Goal: Information Seeking & Learning: Find specific fact

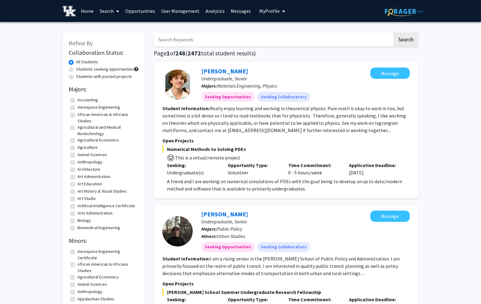
click at [203, 39] on input "Search Keywords" at bounding box center [273, 40] width 239 height 14
click at [117, 9] on icon at bounding box center [117, 11] width 3 height 5
click at [116, 29] on span "Faculty/Staff" at bounding box center [119, 28] width 45 height 12
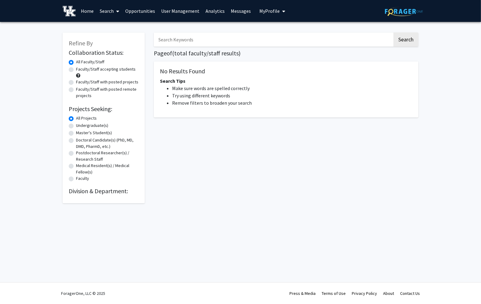
click at [184, 43] on input "Search Keywords" at bounding box center [273, 40] width 239 height 14
type input "[PERSON_NAME]"
click at [394, 33] on button "Search" at bounding box center [406, 40] width 25 height 14
click at [174, 38] on input "[PERSON_NAME]" at bounding box center [273, 40] width 239 height 14
drag, startPoint x: 177, startPoint y: 39, endPoint x: 126, endPoint y: 39, distance: 50.5
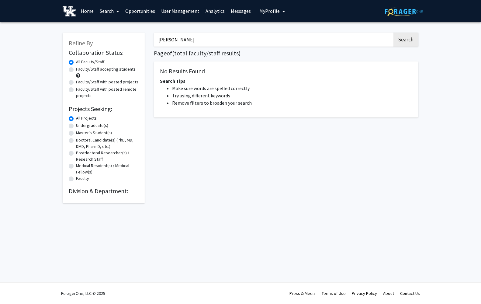
click at [126, 39] on div "Refine By Collaboration Status: Collaboration Status All Faculty/Staff Collabor…" at bounding box center [240, 114] width 365 height 177
click at [114, 12] on span at bounding box center [116, 11] width 5 height 21
click at [216, 11] on link "Analytics" at bounding box center [215, 10] width 25 height 21
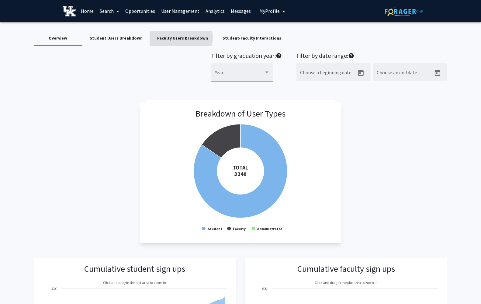
click at [176, 38] on div "Faculty Users Breakdown" at bounding box center [182, 38] width 51 height 6
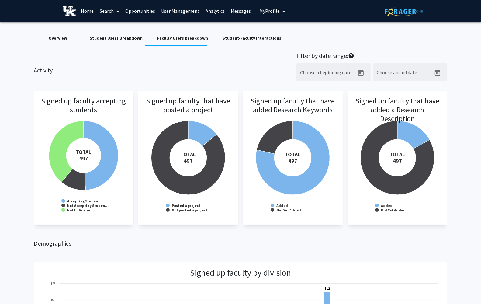
click at [58, 35] on div "Overview" at bounding box center [58, 38] width 19 height 6
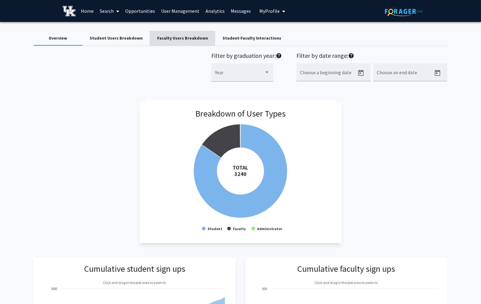
click at [189, 37] on div "Faculty Users Breakdown" at bounding box center [182, 38] width 51 height 6
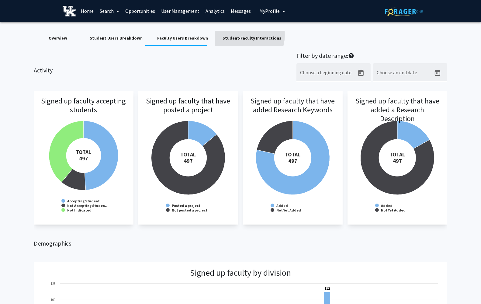
click at [233, 35] on div "Student-Faculty Interactions" at bounding box center [252, 38] width 59 height 6
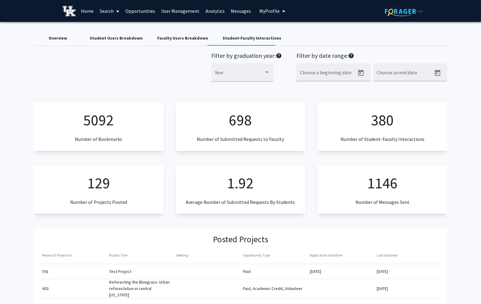
click at [87, 11] on link "Home" at bounding box center [87, 10] width 19 height 21
